Goal: Task Accomplishment & Management: Manage account settings

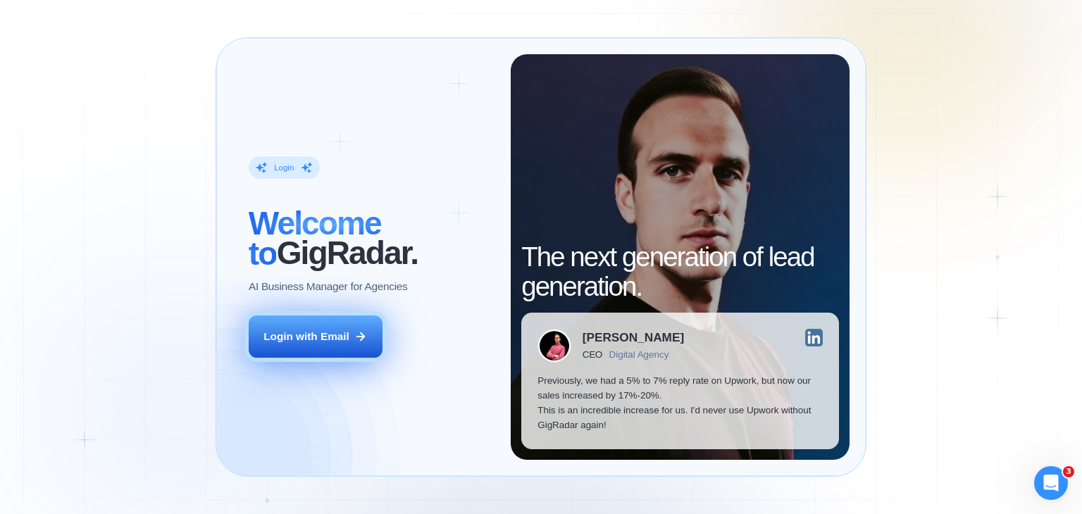
click at [314, 337] on div "Login with Email" at bounding box center [306, 336] width 86 height 15
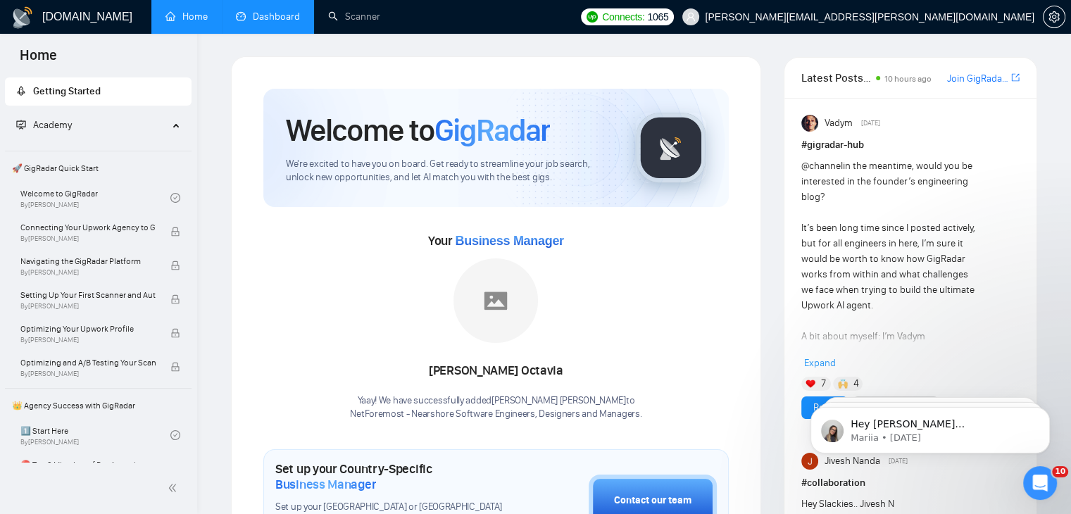
click at [263, 14] on link "Dashboard" at bounding box center [268, 17] width 64 height 12
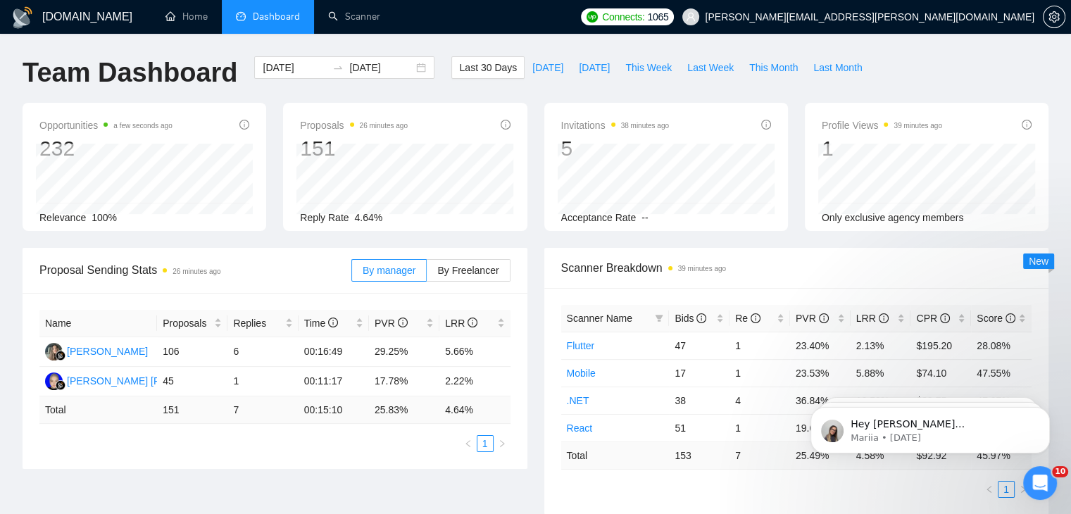
click at [335, 216] on span "Reply Rate" at bounding box center [324, 217] width 49 height 11
click at [388, 219] on div "Reply Rate 4.64%" at bounding box center [405, 217] width 210 height 15
drag, startPoint x: 369, startPoint y: 215, endPoint x: 263, endPoint y: 217, distance: 105.7
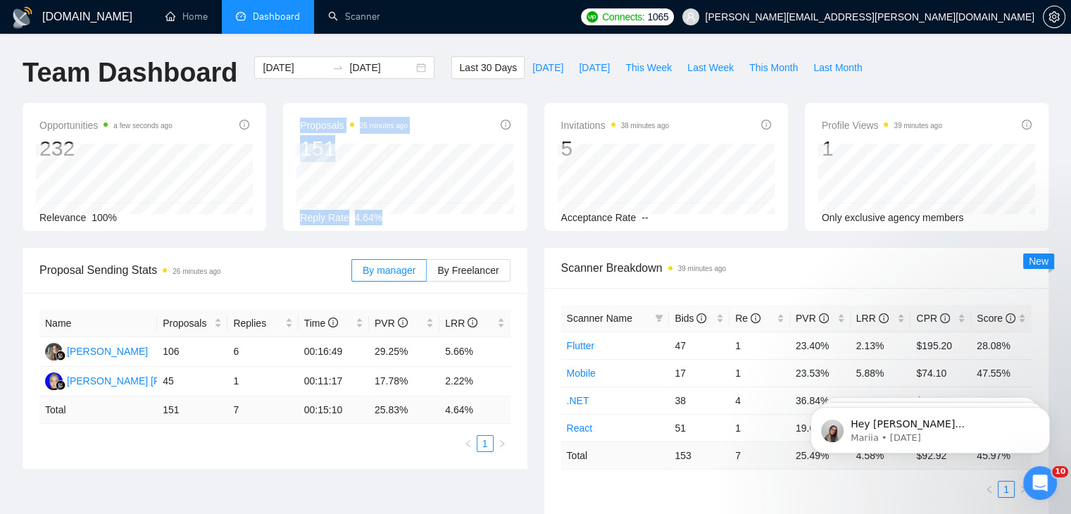
click at [263, 217] on div "Opportunities a few seconds ago 232 Relevance 100% Proposals 26 minutes ago 151…" at bounding box center [535, 175] width 1043 height 145
click at [378, 220] on span "4.64%" at bounding box center [369, 217] width 28 height 11
click at [365, 215] on span "4.64%" at bounding box center [369, 217] width 28 height 11
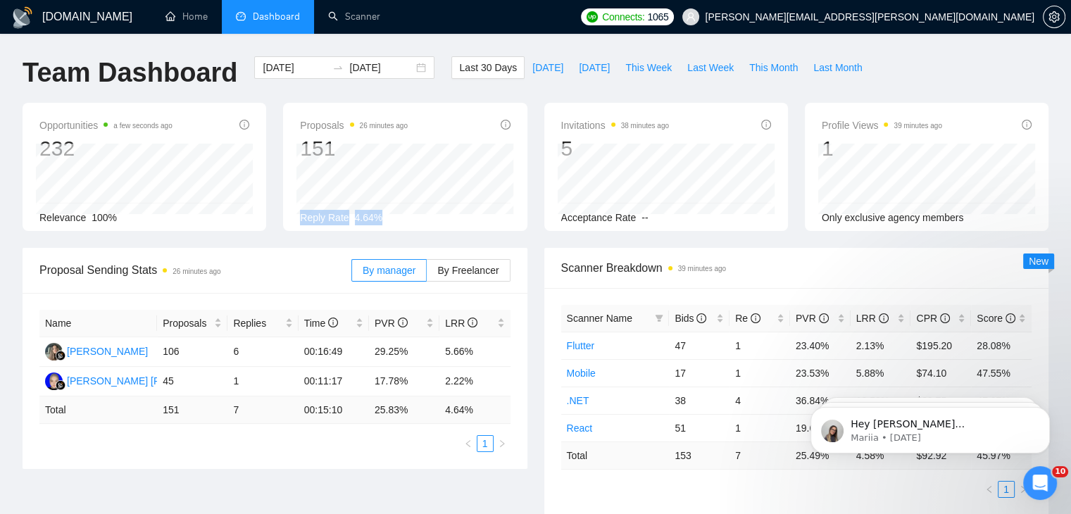
click at [328, 239] on div "Opportunities a few seconds ago 232 Relevance 100% Proposals 26 minutes ago 151…" at bounding box center [535, 175] width 1043 height 145
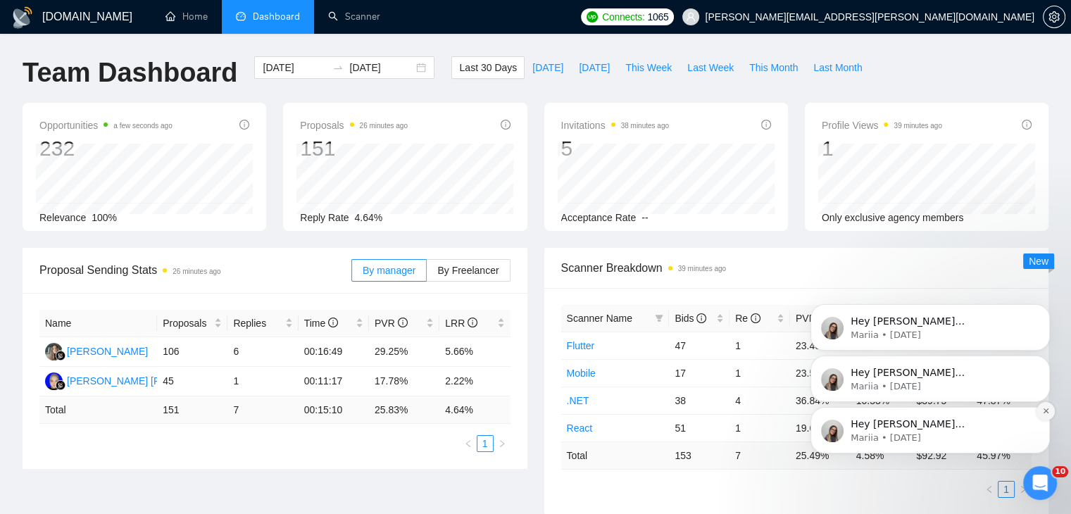
click at [1047, 411] on icon "Dismiss notification" at bounding box center [1045, 411] width 5 height 5
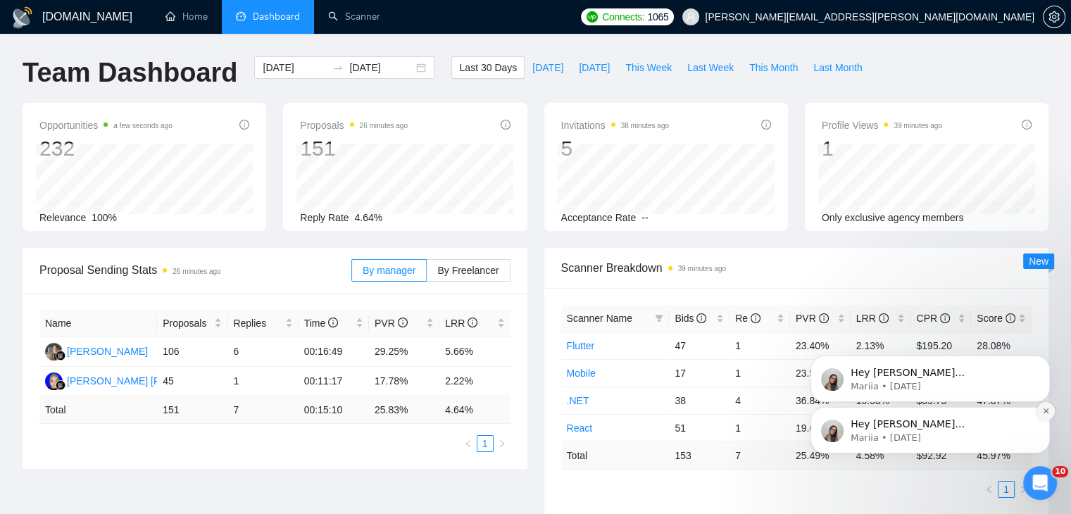
click at [1043, 411] on icon "Dismiss notification" at bounding box center [1046, 411] width 8 height 8
click at [1047, 412] on icon "Dismiss notification" at bounding box center [1046, 411] width 8 height 8
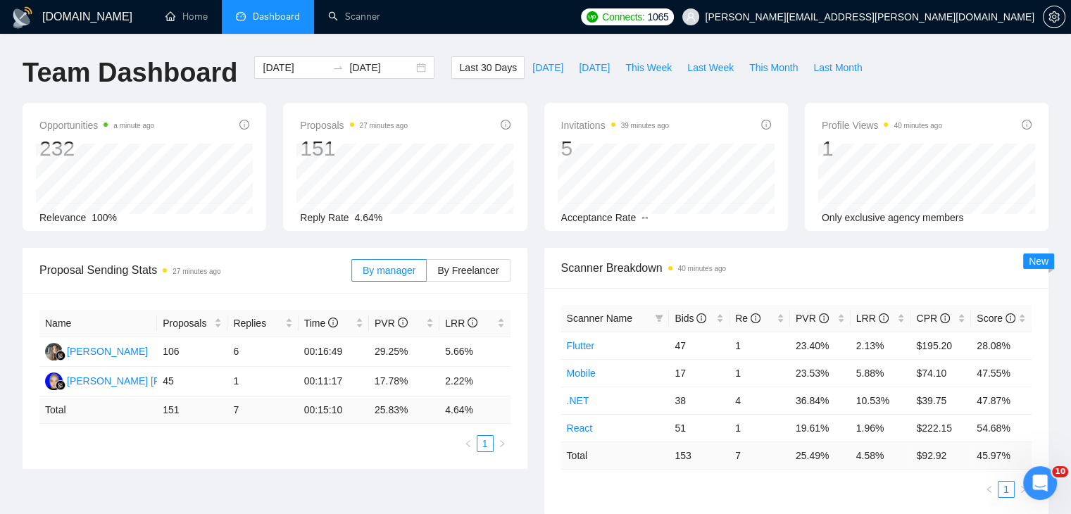
click at [425, 25] on ul "Home Dashboard Scanner" at bounding box center [360, 17] width 428 height 34
click at [194, 20] on link "Home" at bounding box center [187, 17] width 42 height 12
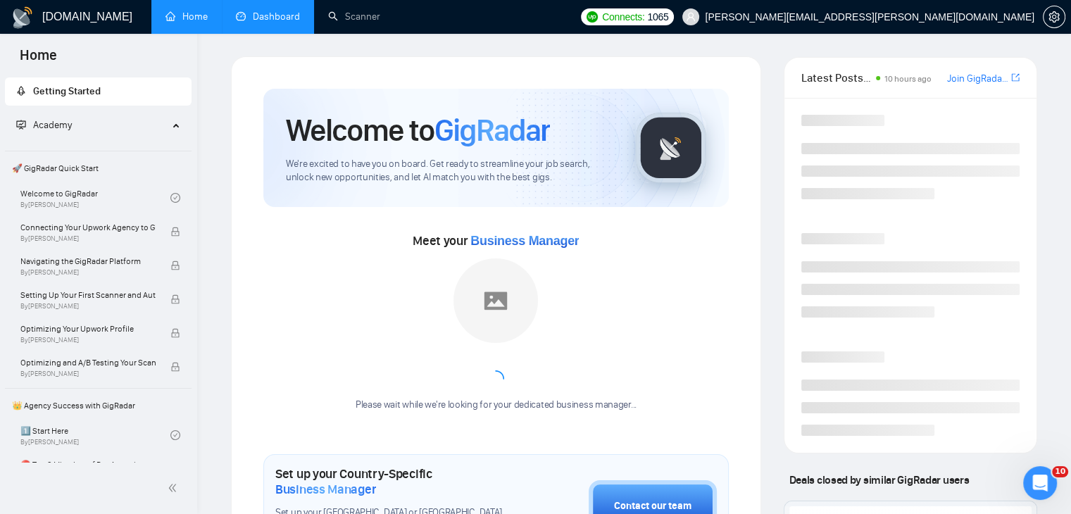
click at [285, 15] on link "Dashboard" at bounding box center [268, 17] width 64 height 12
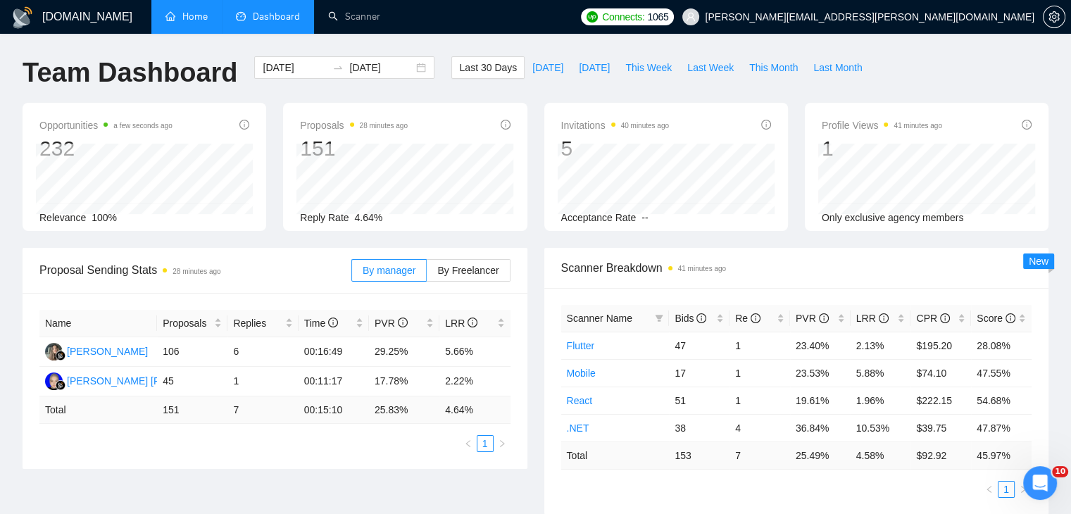
click at [197, 23] on link "Home" at bounding box center [187, 17] width 42 height 12
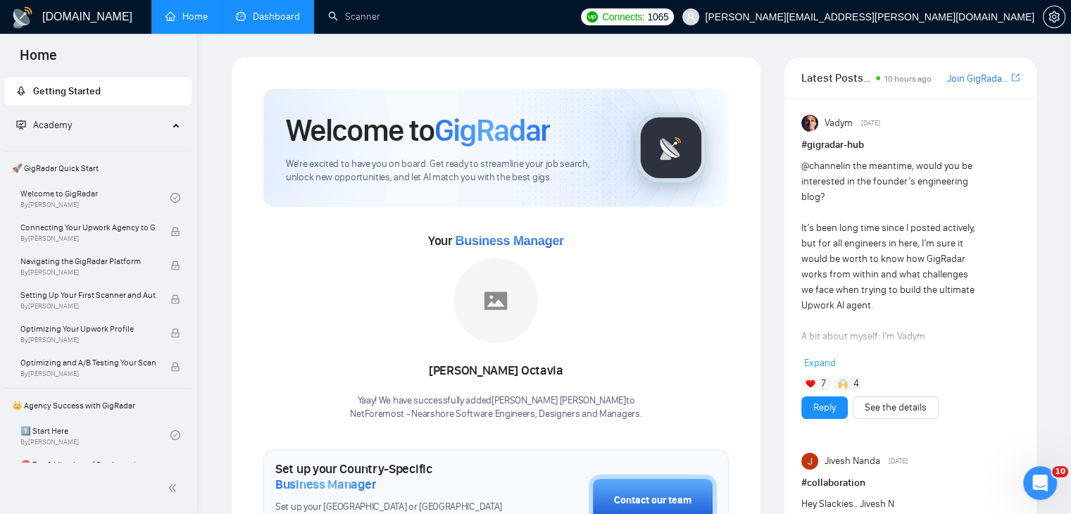
click at [266, 23] on link "Dashboard" at bounding box center [268, 17] width 64 height 12
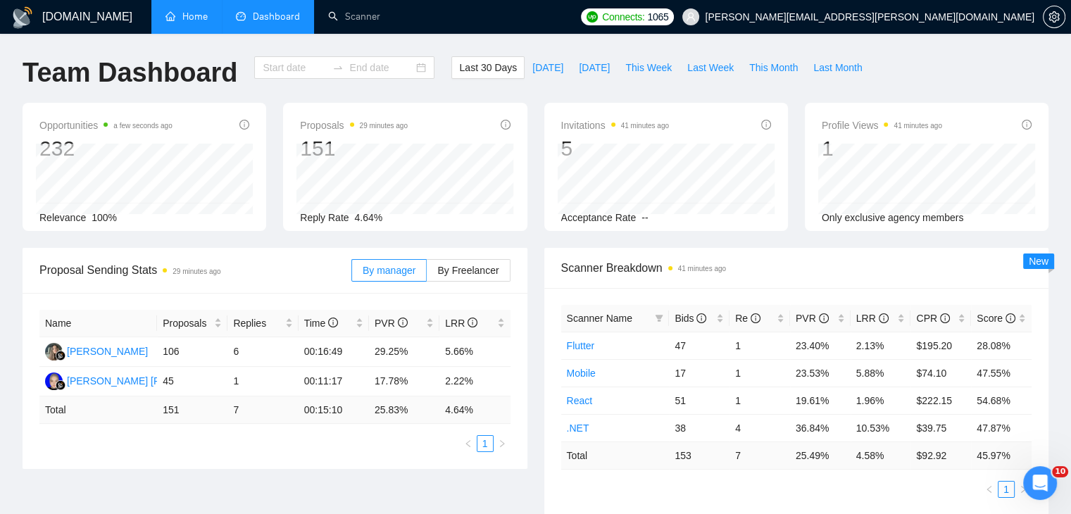
type input "[DATE]"
click at [181, 69] on h1 "Team Dashboard" at bounding box center [130, 72] width 215 height 33
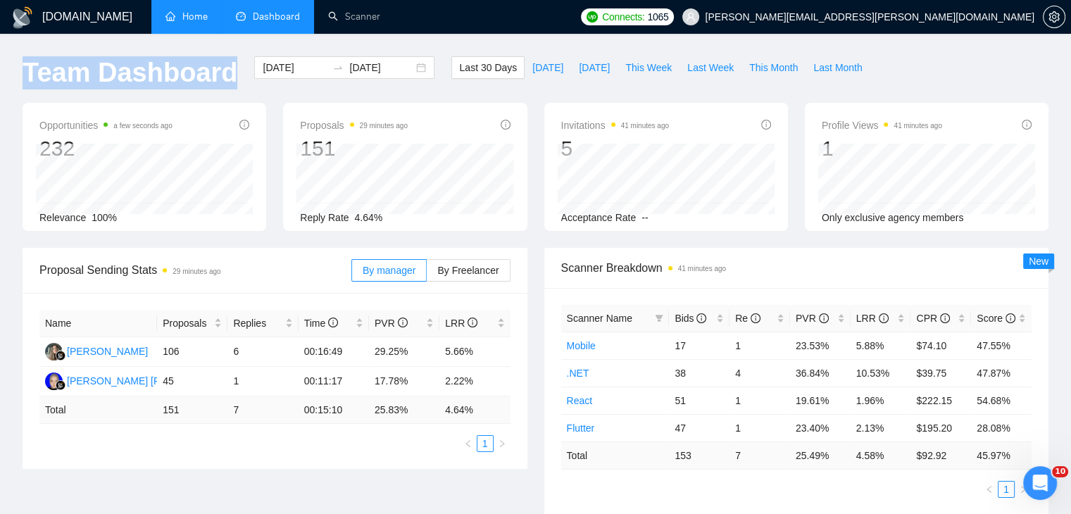
click at [181, 69] on h1 "Team Dashboard" at bounding box center [130, 72] width 215 height 33
click at [188, 23] on link "Home" at bounding box center [187, 17] width 42 height 12
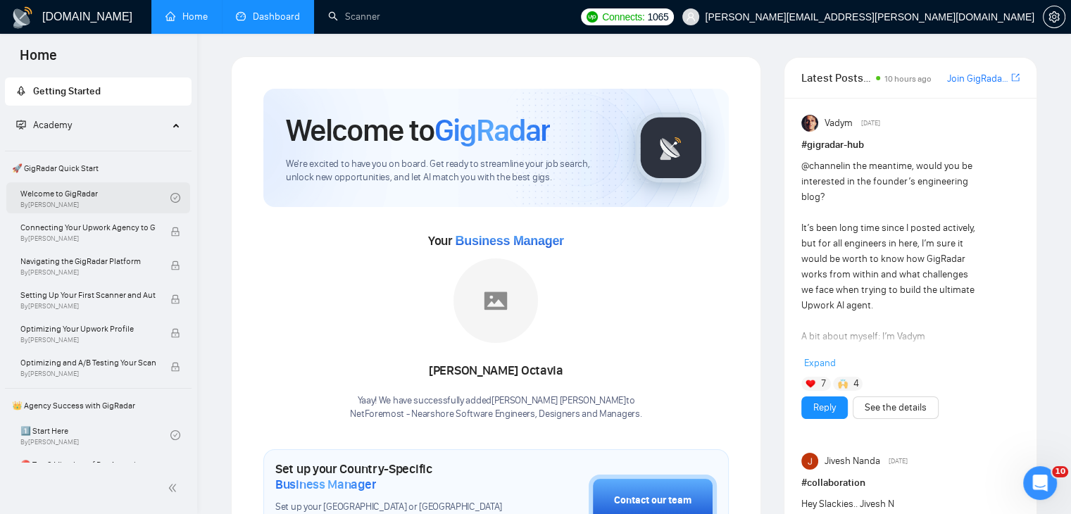
click at [118, 197] on link "Welcome to GigRadar By Vlad Timinsky" at bounding box center [95, 197] width 150 height 31
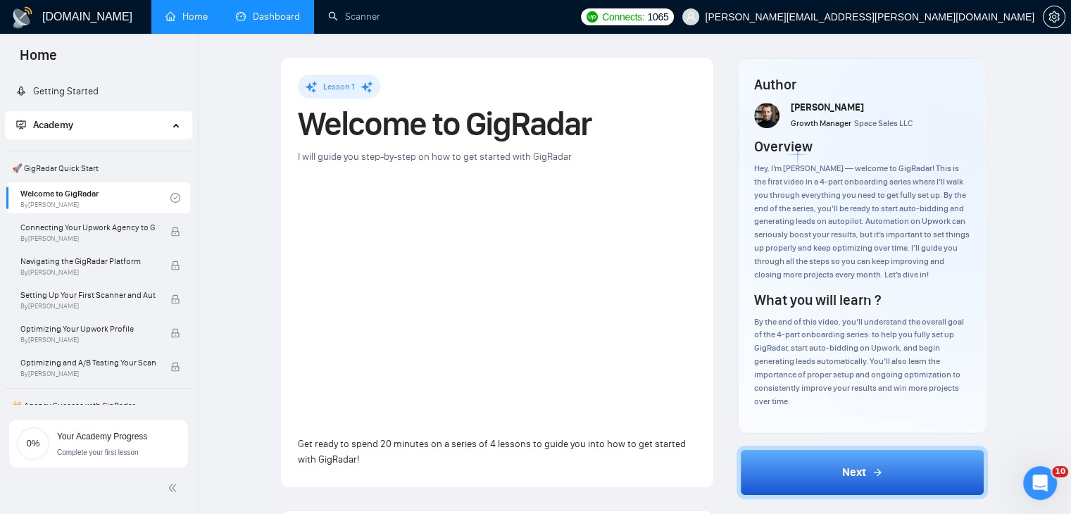
click at [250, 23] on link "Dashboard" at bounding box center [268, 17] width 64 height 12
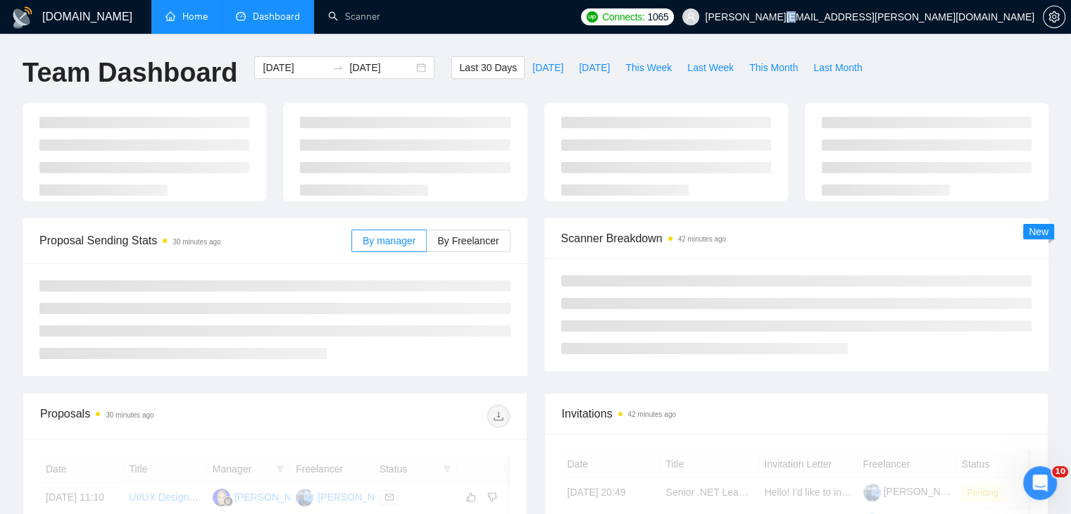
click at [937, 17] on span "[PERSON_NAME][EMAIL_ADDRESS][PERSON_NAME][DOMAIN_NAME]" at bounding box center [870, 17] width 330 height 0
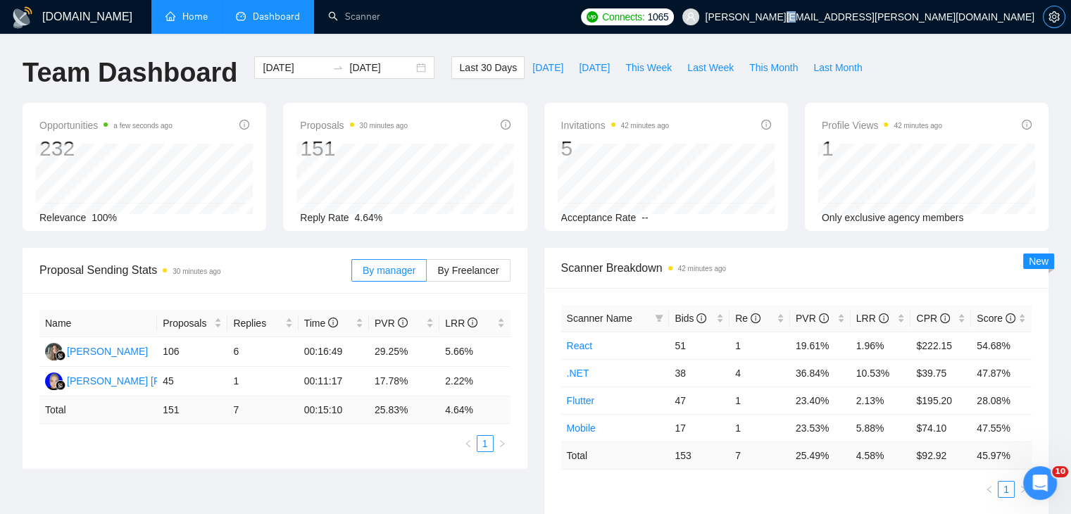
click at [1056, 18] on icon "setting" at bounding box center [1054, 16] width 11 height 11
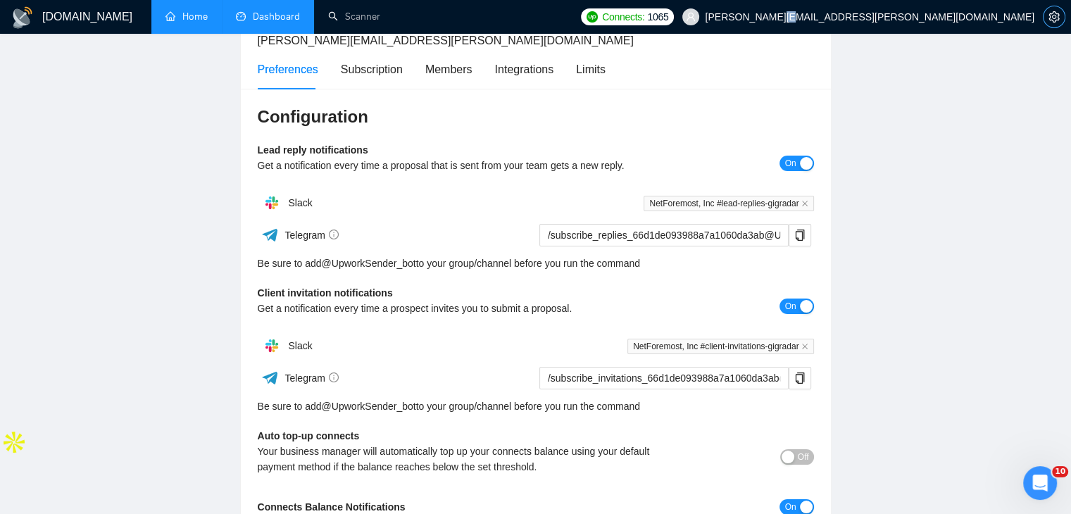
scroll to position [70, 0]
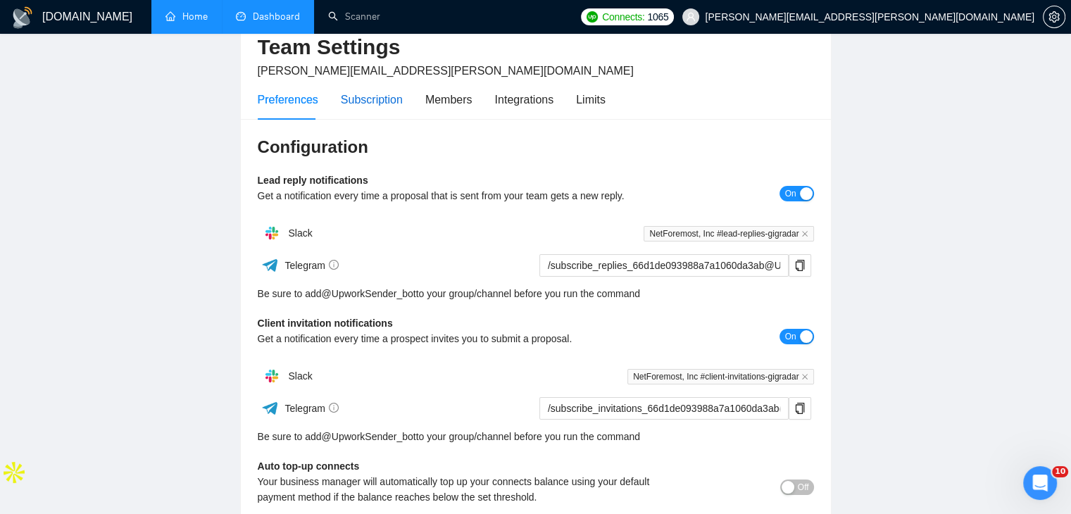
click at [378, 95] on div "Subscription" at bounding box center [372, 100] width 62 height 18
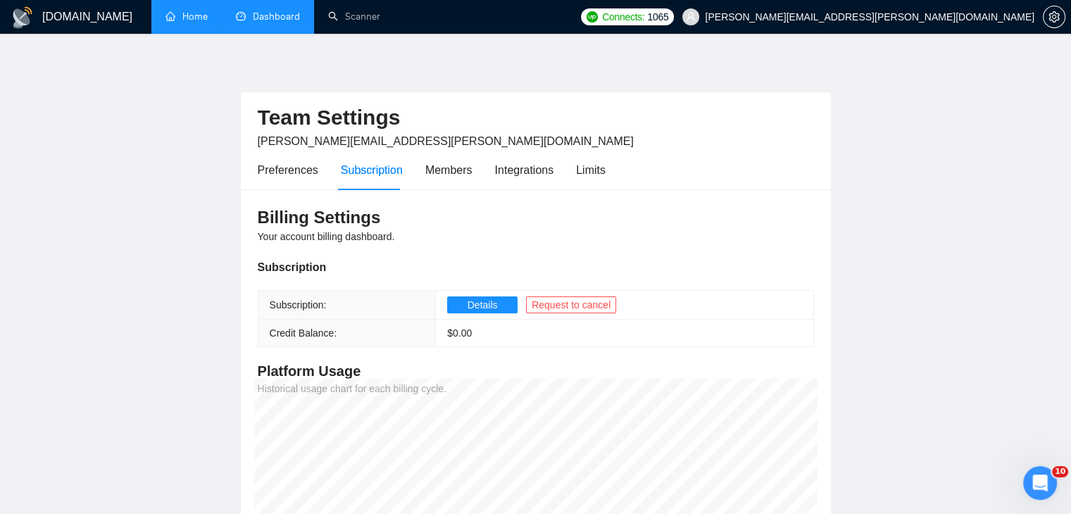
click at [274, 15] on link "Dashboard" at bounding box center [268, 17] width 64 height 12
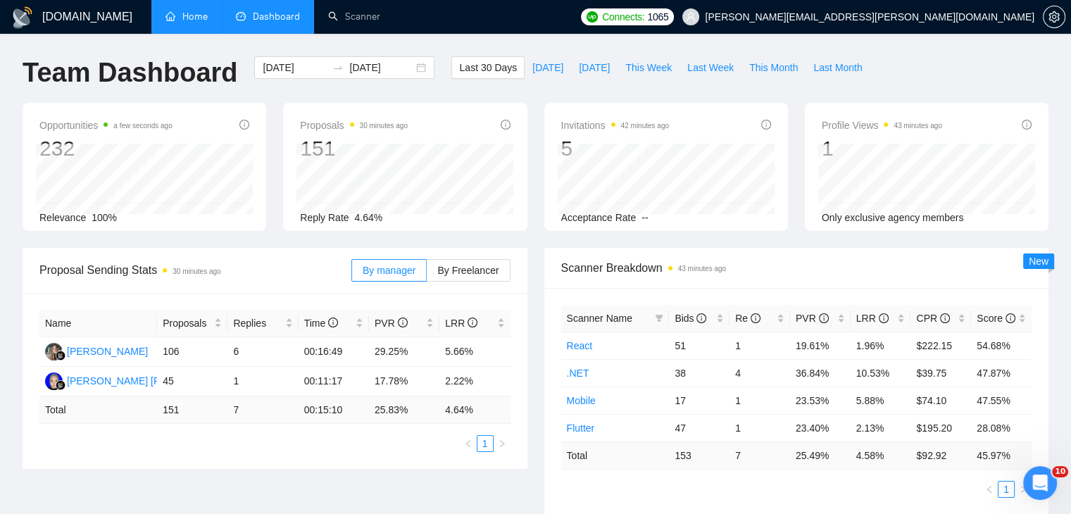
click at [194, 23] on link "Home" at bounding box center [187, 17] width 42 height 12
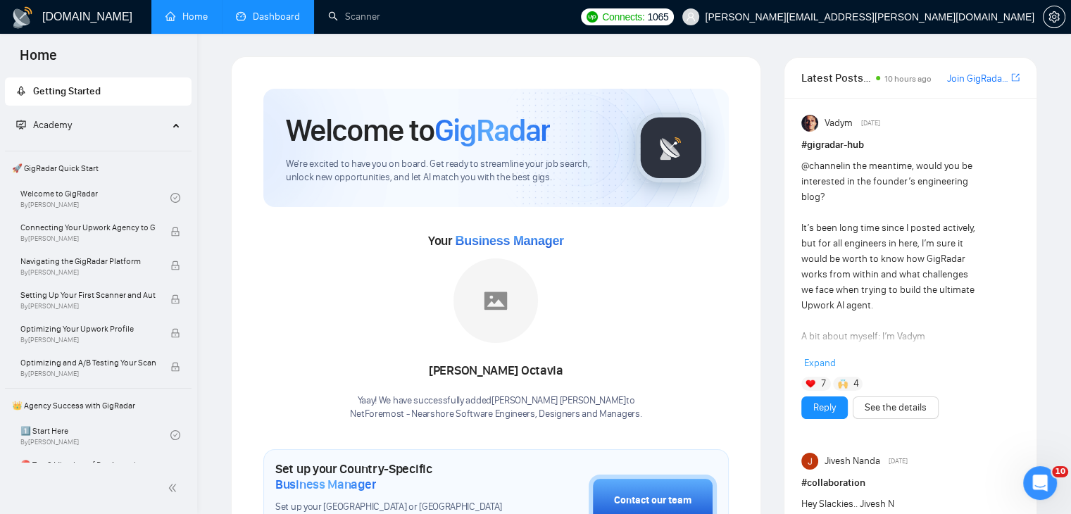
click at [251, 12] on link "Dashboard" at bounding box center [268, 17] width 64 height 12
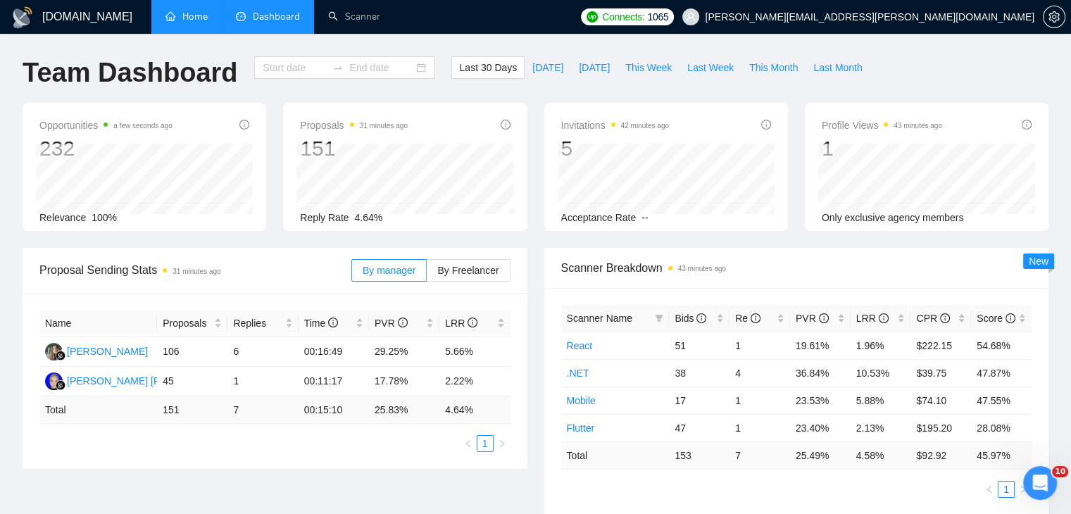
type input "[DATE]"
click at [338, 15] on link "Scanner" at bounding box center [354, 17] width 52 height 12
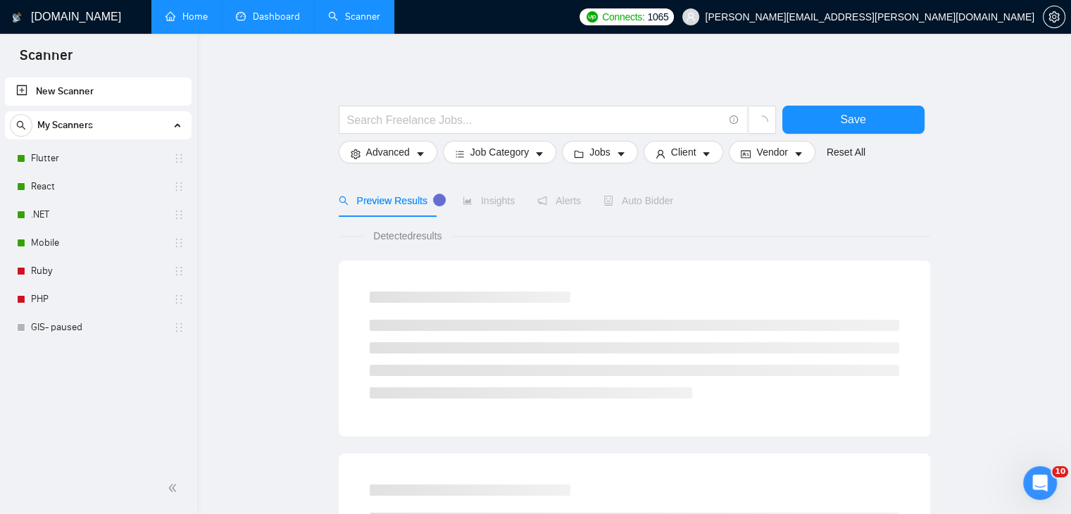
click at [264, 23] on link "Dashboard" at bounding box center [268, 17] width 64 height 12
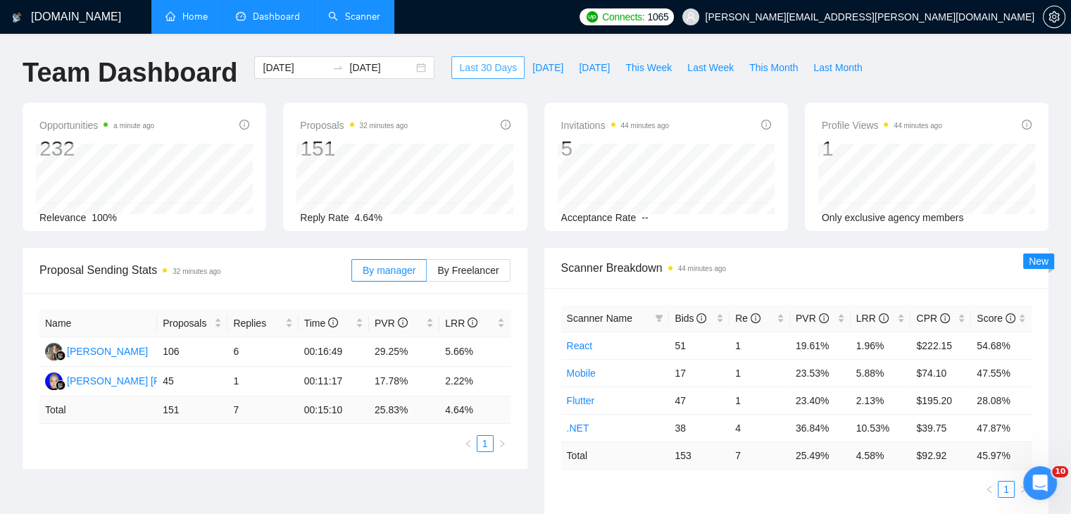
click at [492, 73] on span "Last 30 Days" at bounding box center [488, 67] width 58 height 15
click at [411, 70] on div "2025-09-06 2025-10-06" at bounding box center [344, 67] width 180 height 23
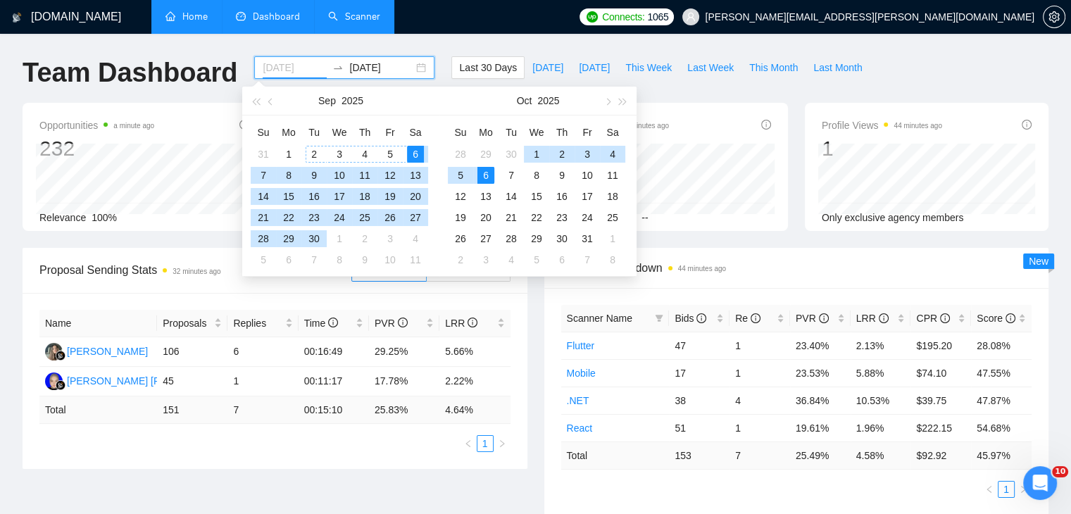
type input "[DATE]"
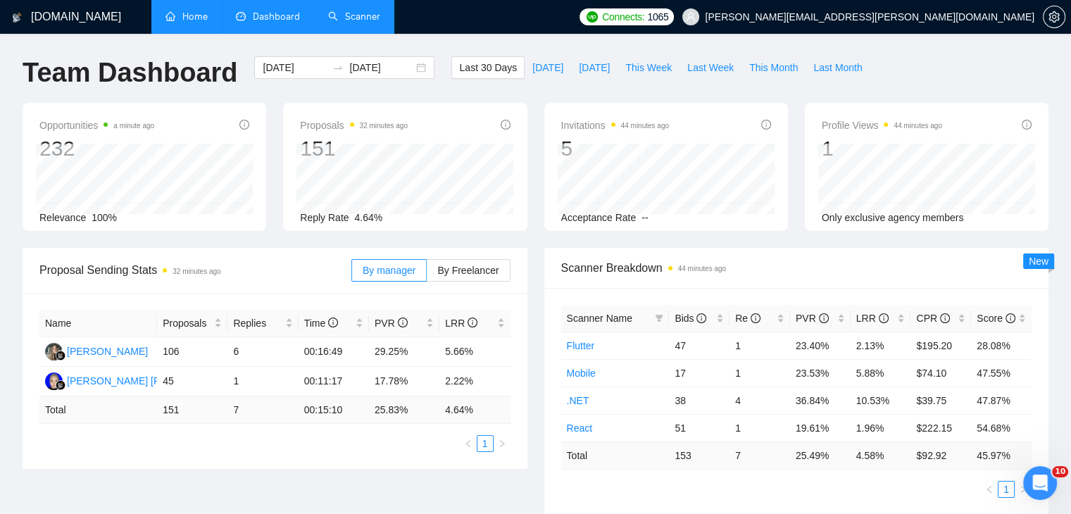
click at [1049, 12] on icon "setting" at bounding box center [1054, 16] width 11 height 11
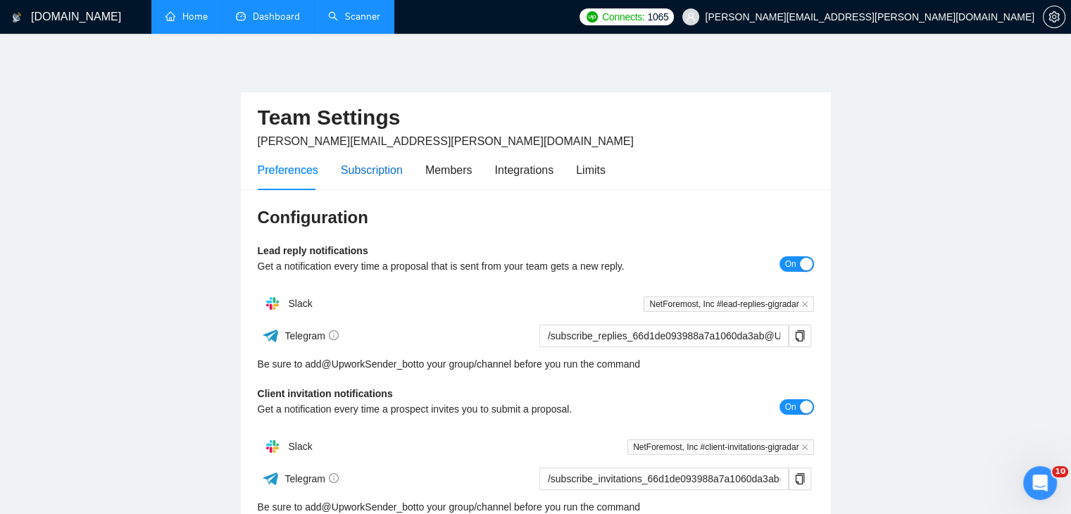
click at [388, 170] on div "Subscription" at bounding box center [372, 170] width 62 height 18
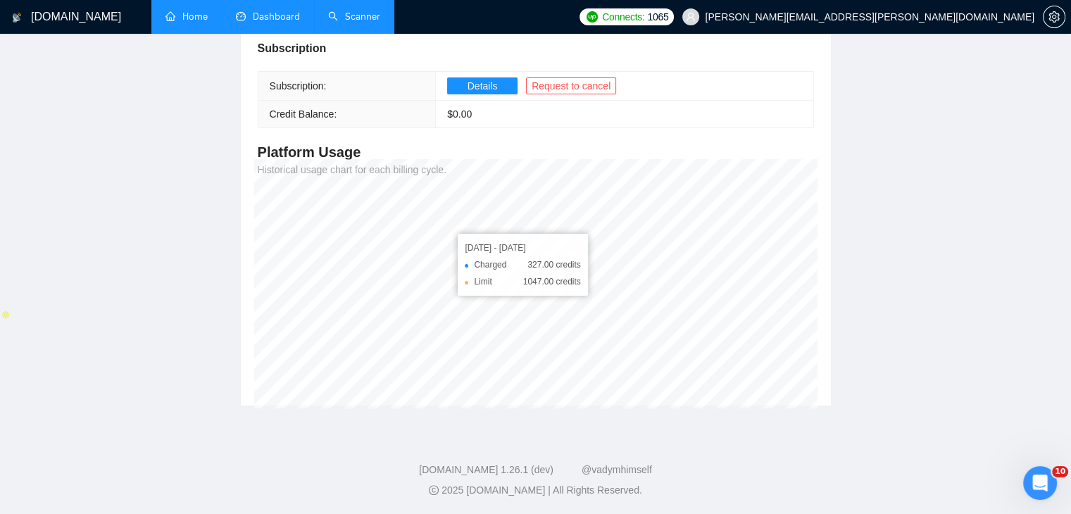
scroll to position [8, 0]
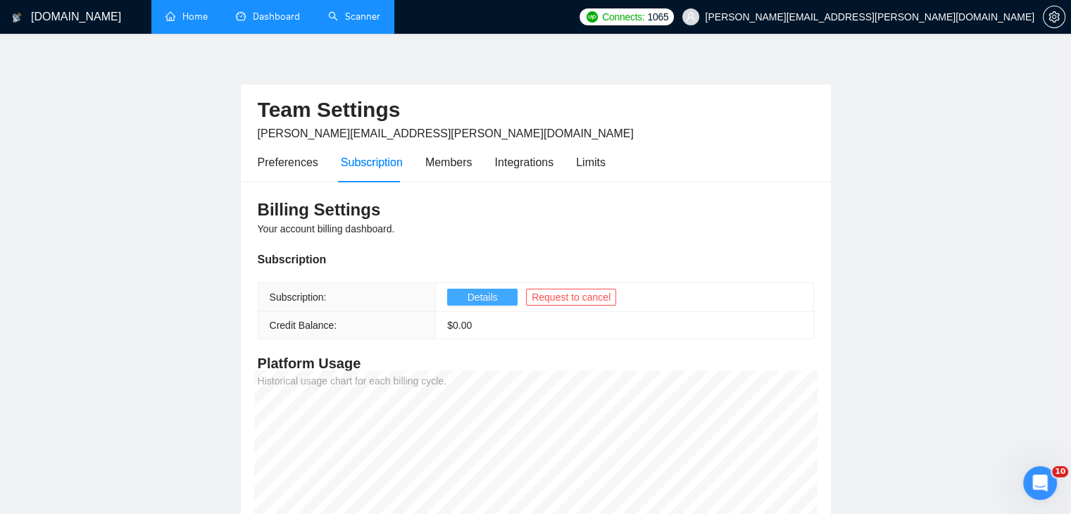
click at [490, 292] on span "Details" at bounding box center [483, 296] width 30 height 15
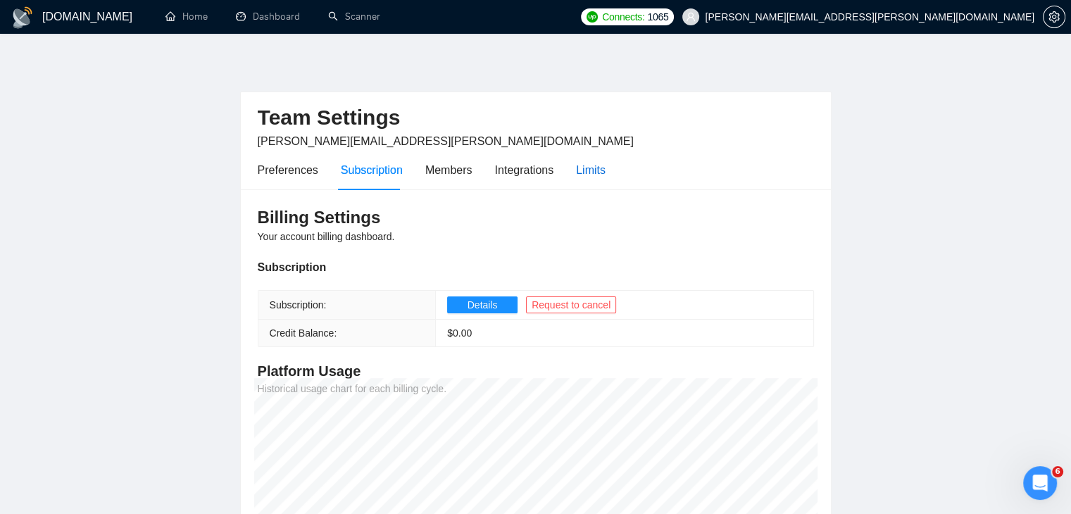
click at [586, 169] on div "Limits" at bounding box center [591, 170] width 30 height 18
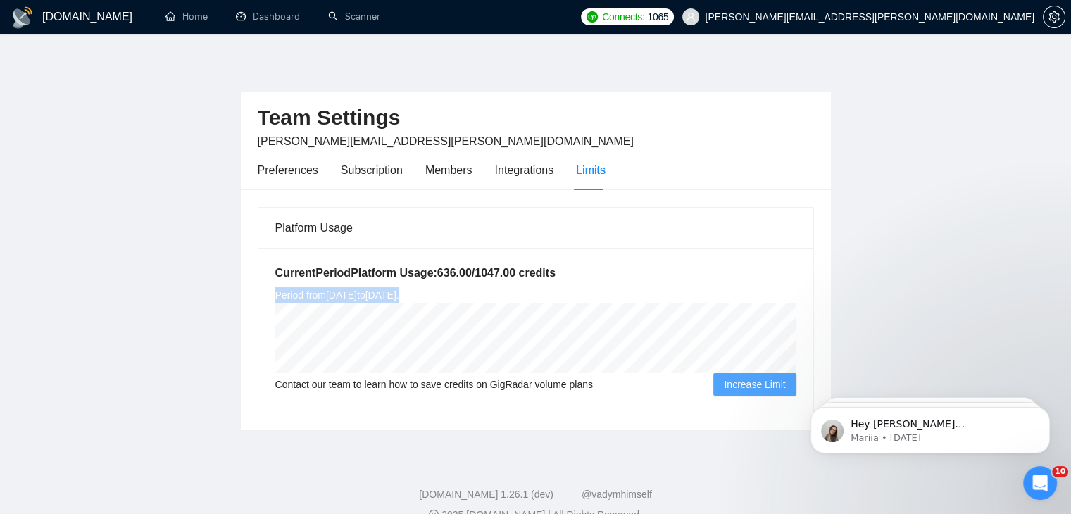
drag, startPoint x: 487, startPoint y: 290, endPoint x: 276, endPoint y: 292, distance: 211.3
click at [276, 292] on div "Current Period Platform Usage: 636.00 / 1047.00 credits Period from [DATE] to […" at bounding box center [535, 330] width 555 height 165
click at [399, 292] on span "Period from [DATE] to [DATE] ." at bounding box center [337, 294] width 124 height 11
drag, startPoint x: 425, startPoint y: 297, endPoint x: 456, endPoint y: 299, distance: 31.1
click at [399, 299] on span "Period from [DATE] to [DATE] ." at bounding box center [337, 294] width 124 height 11
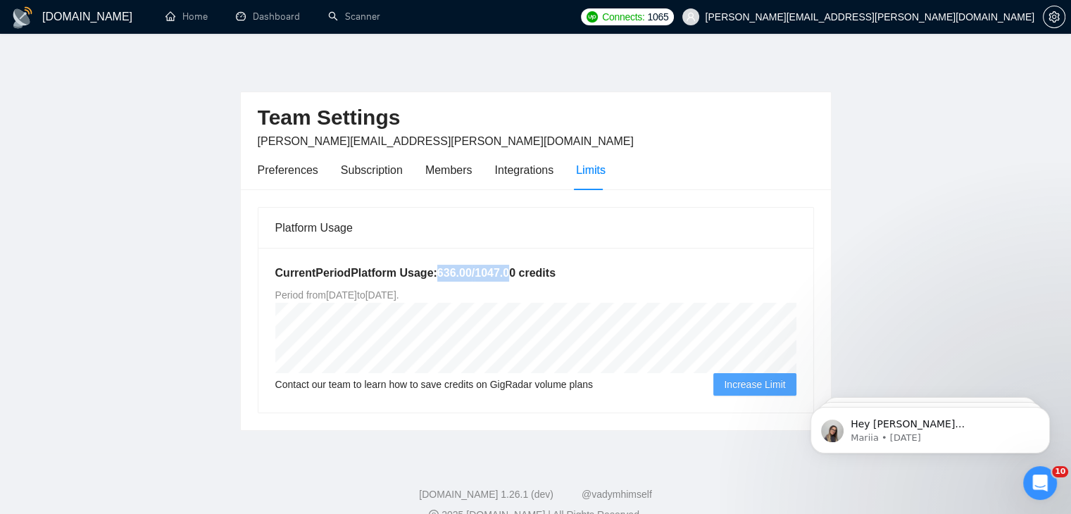
drag, startPoint x: 432, startPoint y: 272, endPoint x: 506, endPoint y: 274, distance: 74.0
click at [506, 274] on h5 "Current Period Platform Usage: 636.00 / 1047.00 credits" at bounding box center [535, 273] width 521 height 17
click at [504, 275] on h5 "Current Period Platform Usage: 636.00 / 1047.00 credits" at bounding box center [535, 273] width 521 height 17
drag, startPoint x: 511, startPoint y: 273, endPoint x: 473, endPoint y: 277, distance: 38.2
click at [473, 277] on h5 "Current Period Platform Usage: 636.00 / 1047.00 credits" at bounding box center [535, 273] width 521 height 17
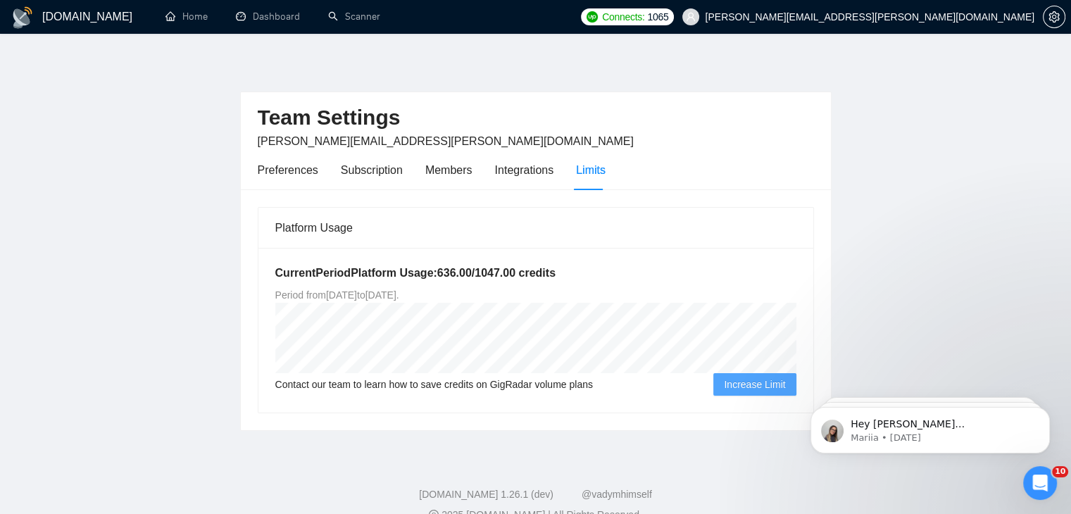
click at [290, 118] on h2 "Team Settings" at bounding box center [536, 118] width 556 height 29
click at [292, 120] on h2 "Team Settings" at bounding box center [536, 118] width 556 height 29
click at [380, 174] on div "Subscription" at bounding box center [372, 170] width 62 height 18
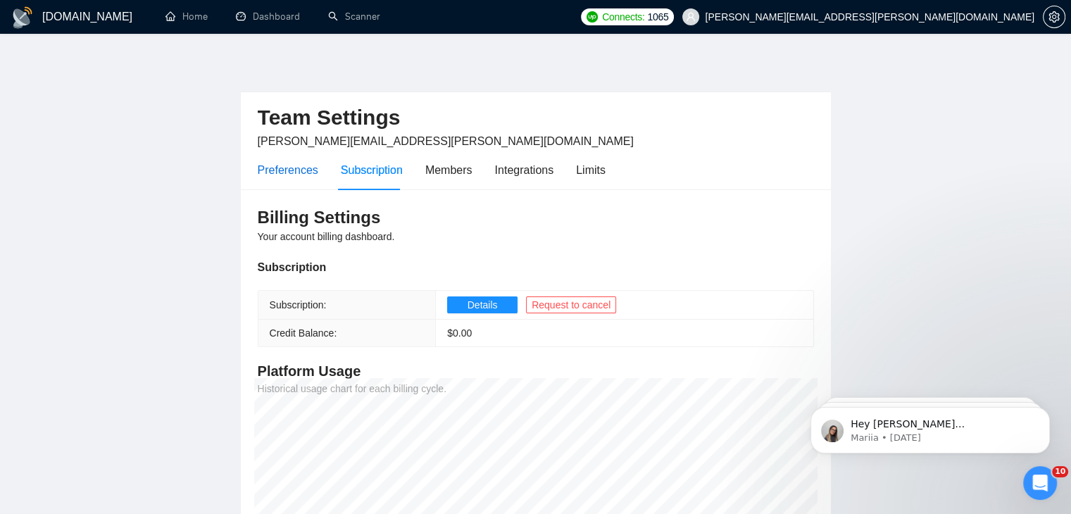
click at [301, 172] on div "Preferences" at bounding box center [288, 170] width 61 height 18
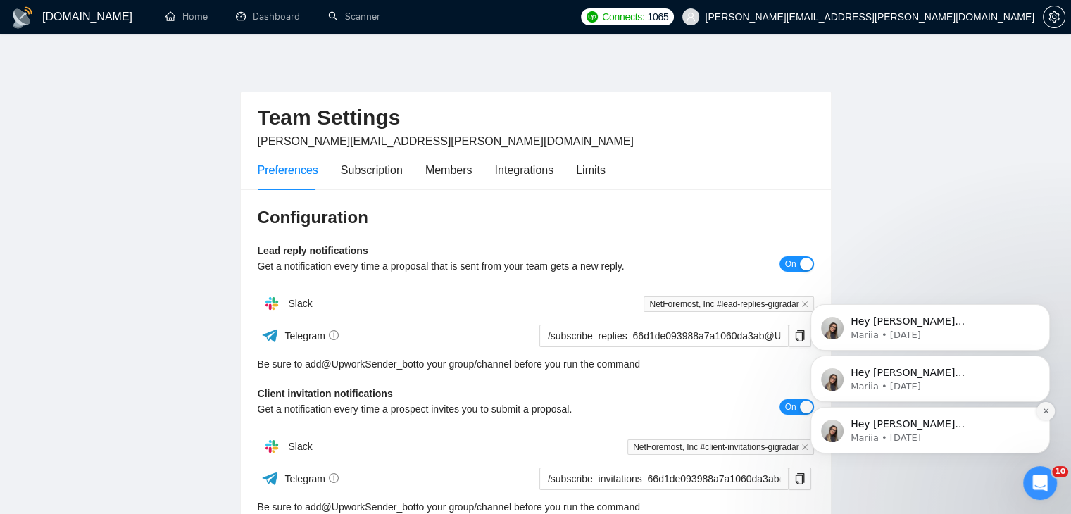
click at [1047, 407] on icon "Dismiss notification" at bounding box center [1046, 411] width 8 height 8
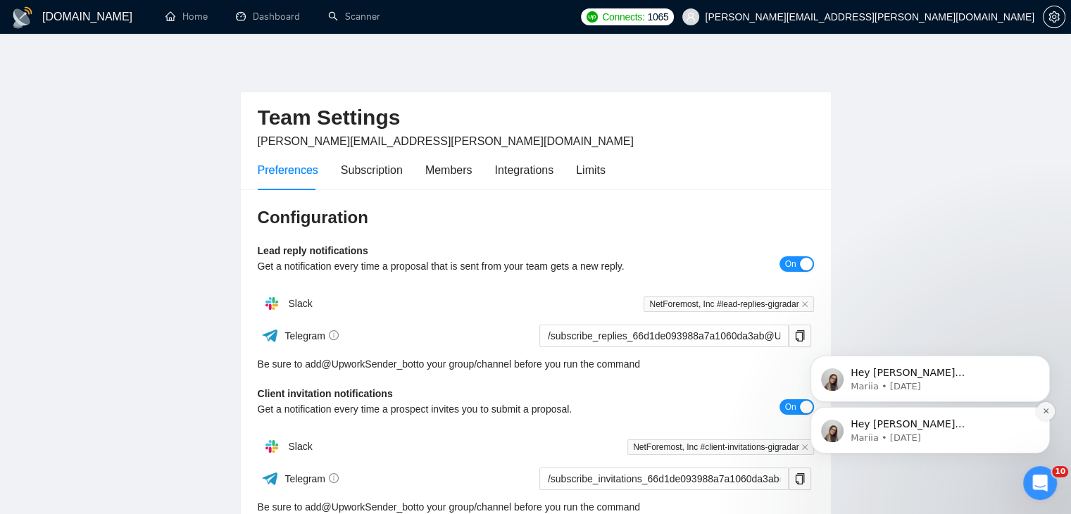
click at [1047, 411] on icon "Dismiss notification" at bounding box center [1046, 411] width 8 height 8
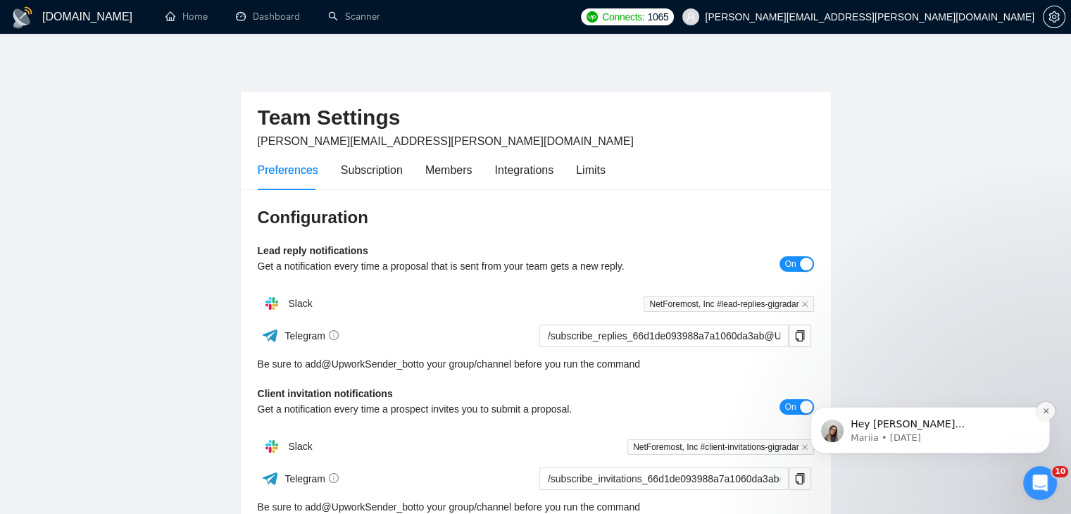
click at [1045, 407] on icon "Dismiss notification" at bounding box center [1046, 411] width 8 height 8
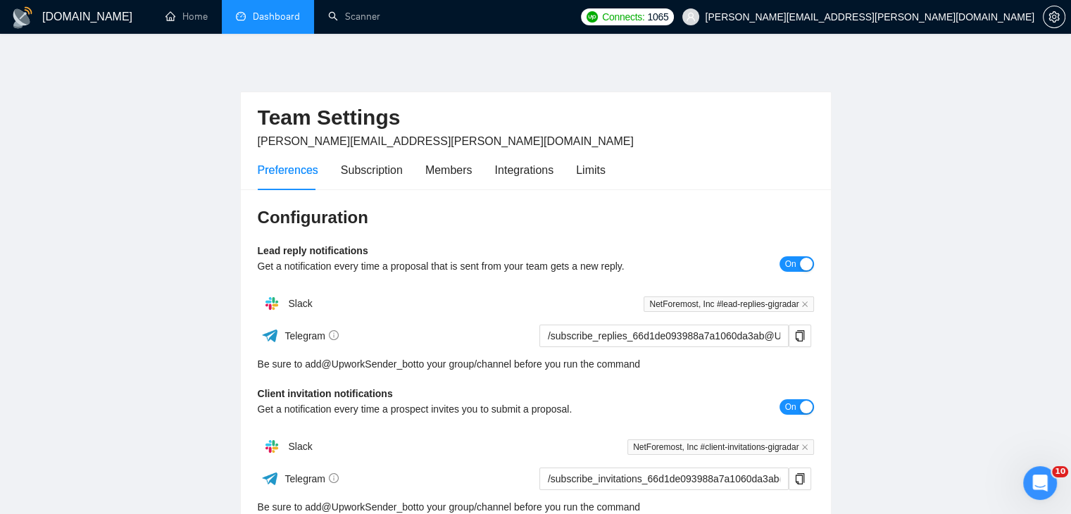
click at [277, 18] on link "Dashboard" at bounding box center [268, 17] width 64 height 12
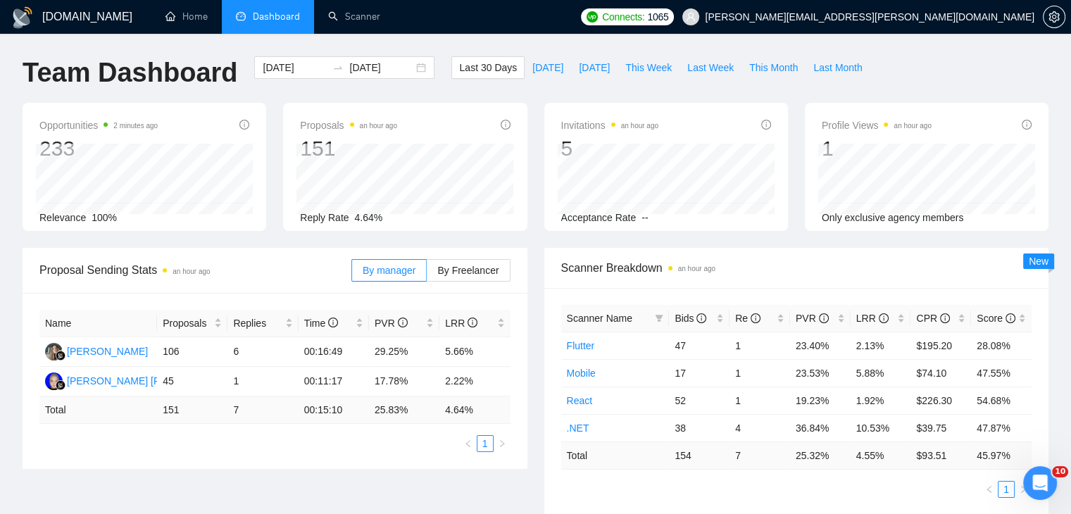
click at [467, 18] on ul "Home Dashboard Scanner" at bounding box center [360, 17] width 428 height 34
click at [192, 15] on link "Home" at bounding box center [187, 17] width 42 height 12
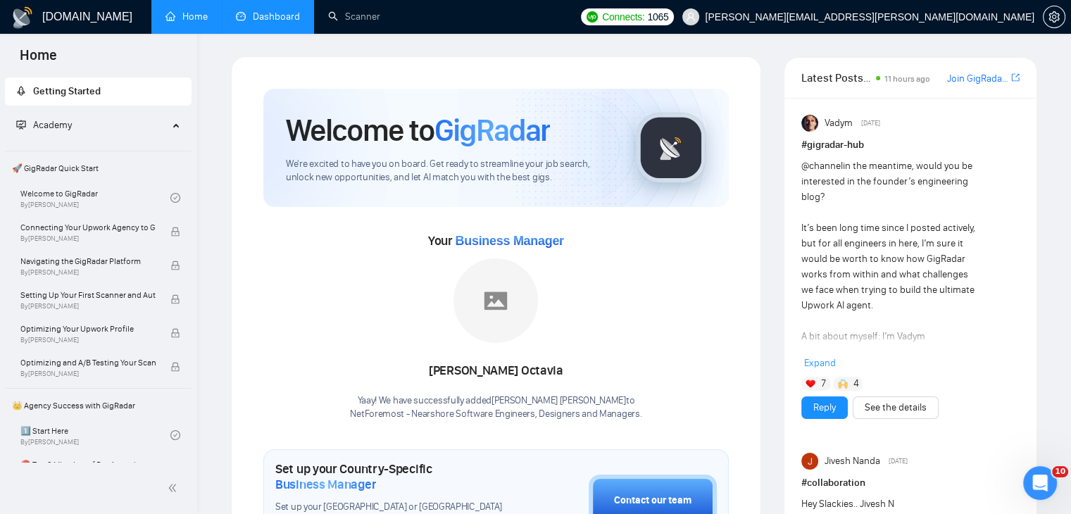
click at [439, 144] on span "GigRadar" at bounding box center [493, 130] width 116 height 38
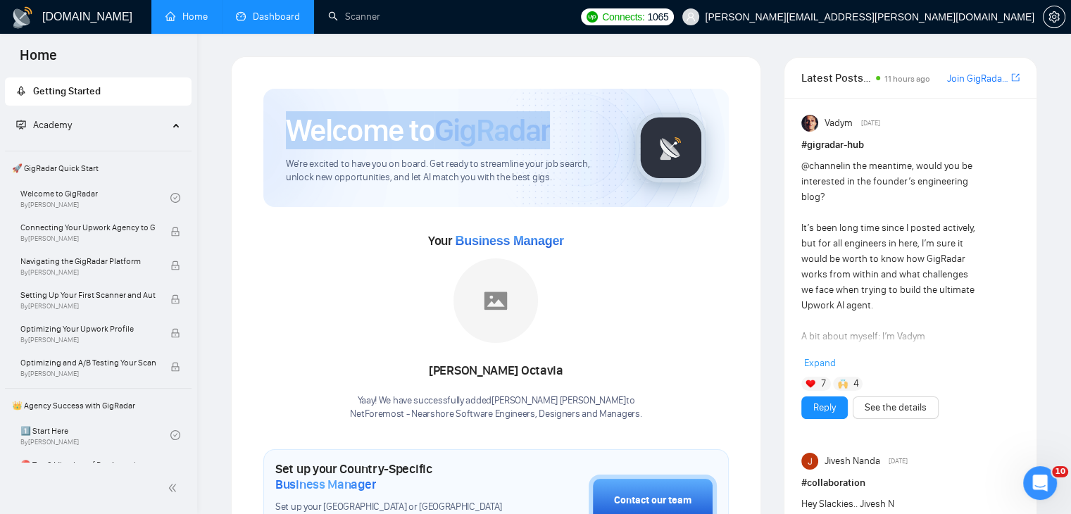
click at [439, 144] on span "GigRadar" at bounding box center [493, 130] width 116 height 38
